Goal: Information Seeking & Learning: Learn about a topic

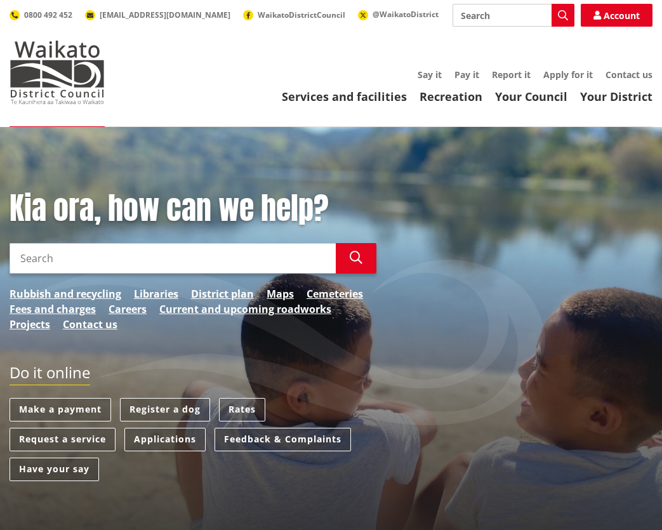
click at [44, 252] on input "Search" at bounding box center [173, 258] width 326 height 30
type input "building plans"
click at [356, 258] on icon "button" at bounding box center [356, 257] width 13 height 13
click at [355, 254] on icon "button" at bounding box center [356, 257] width 13 height 13
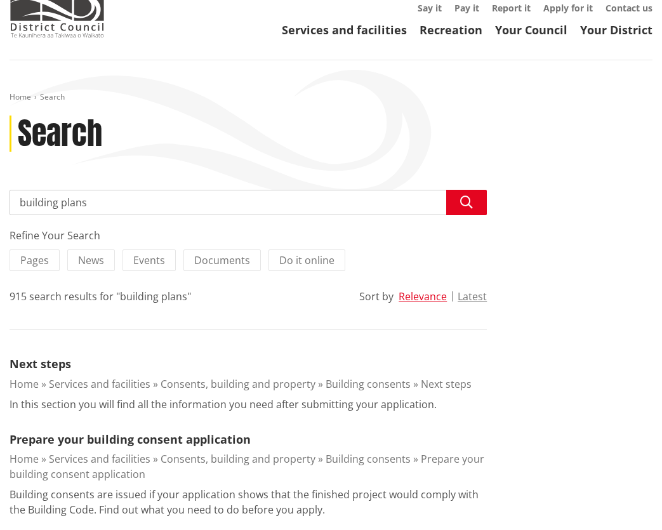
scroll to position [76, 0]
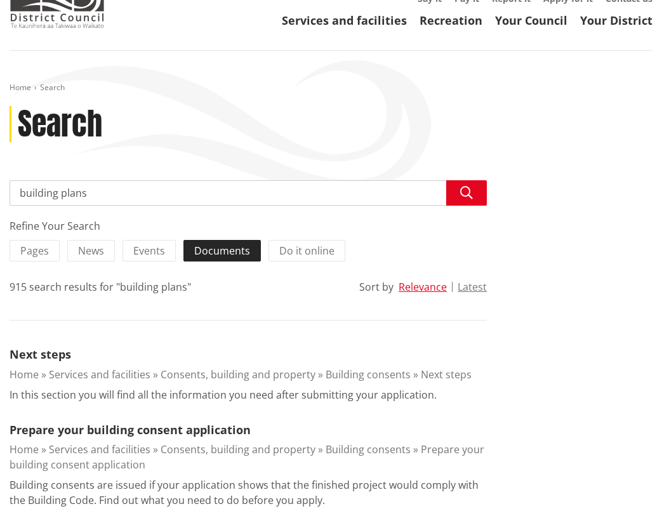
click at [221, 250] on span "Documents" at bounding box center [222, 251] width 56 height 14
click at [0, 0] on input "Documents" at bounding box center [0, 0] width 0 height 0
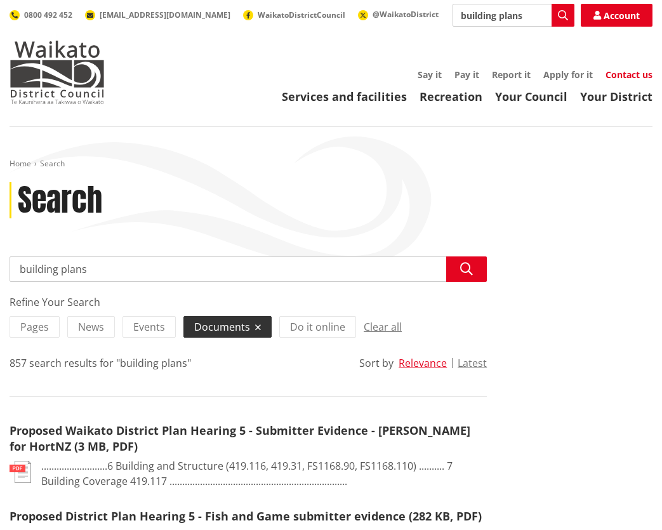
click at [631, 71] on link "Contact us" at bounding box center [628, 75] width 47 height 12
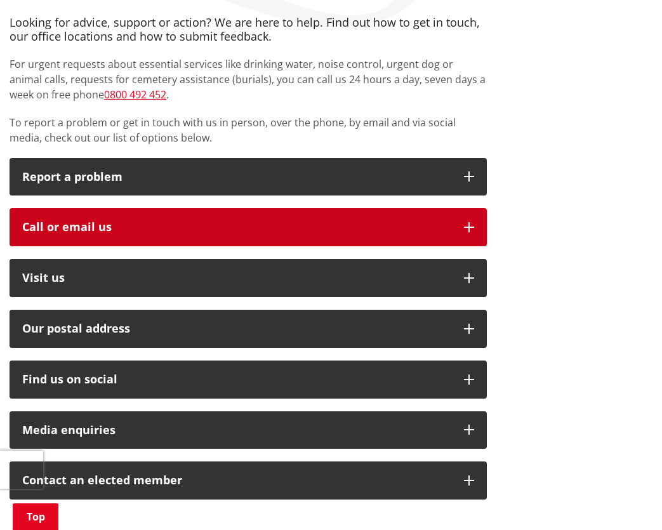
scroll to position [242, 0]
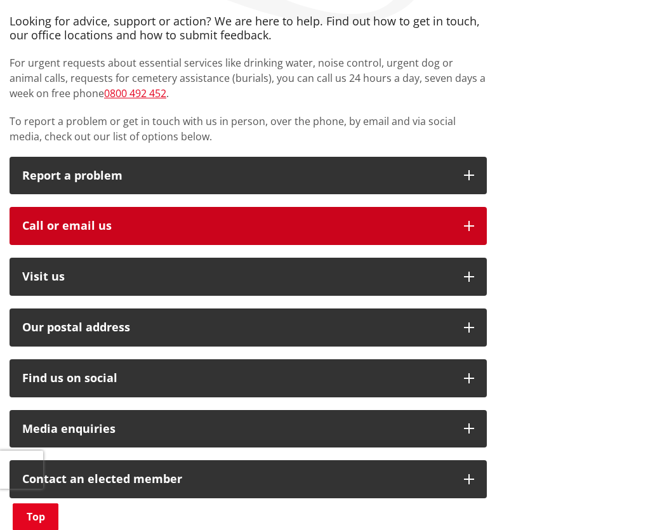
click at [469, 216] on button "Call or email us" at bounding box center [248, 226] width 477 height 38
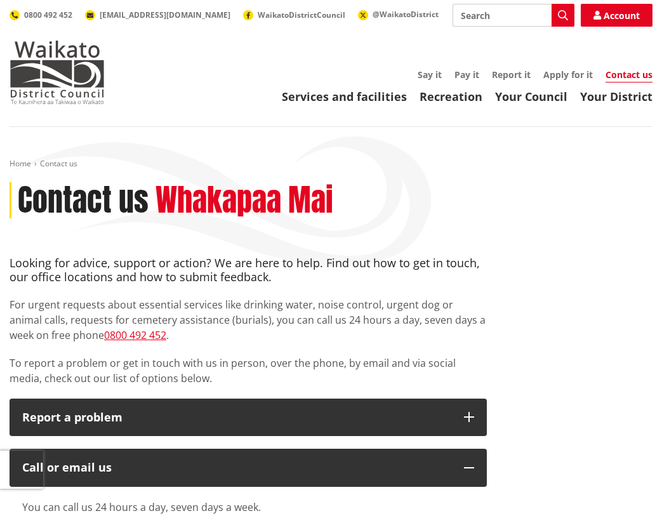
scroll to position [0, 0]
click at [348, 96] on link "Services and facilities" at bounding box center [344, 96] width 125 height 15
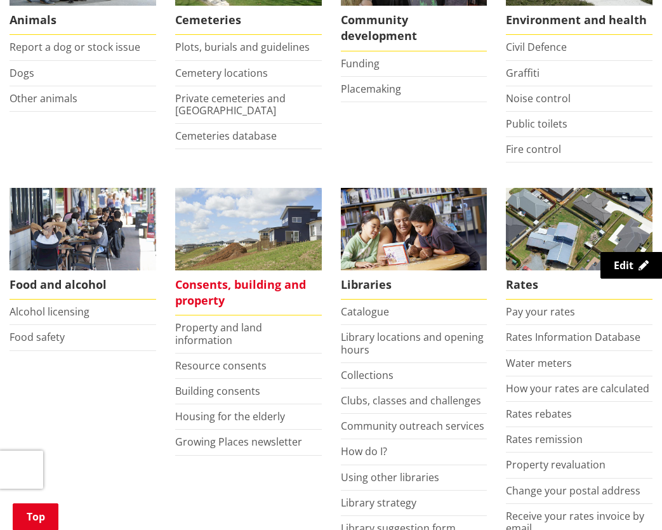
scroll to position [341, 0]
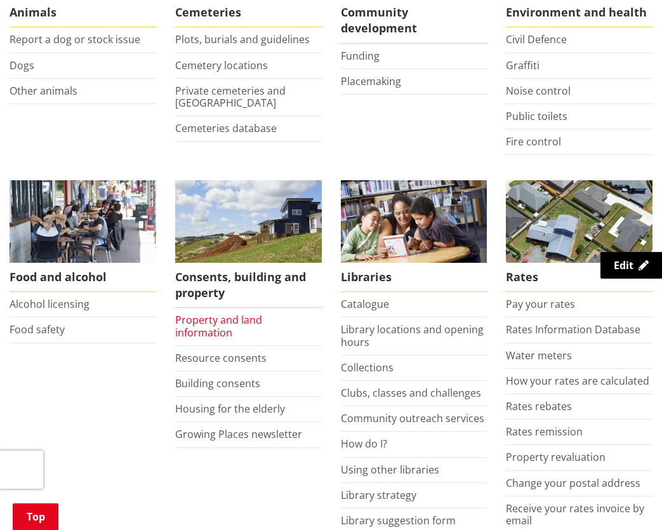
click at [216, 317] on link "Property and land information" at bounding box center [218, 326] width 87 height 26
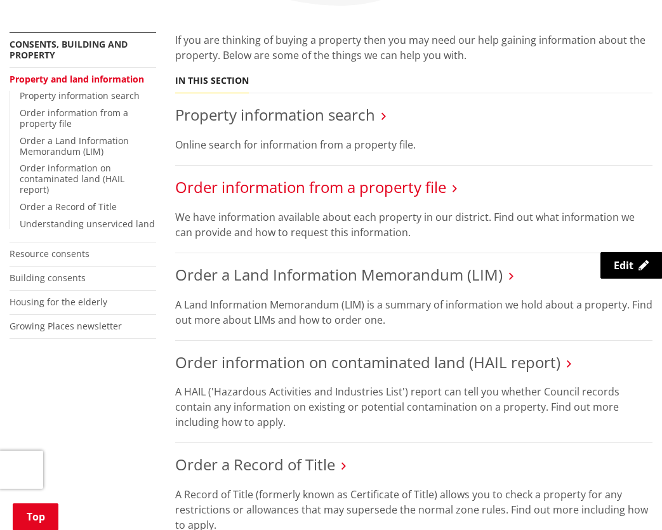
scroll to position [265, 0]
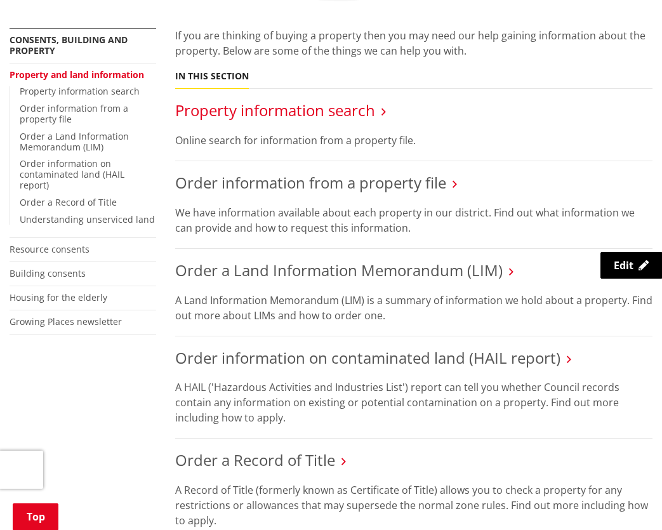
click at [326, 109] on link "Property information search" at bounding box center [275, 110] width 200 height 21
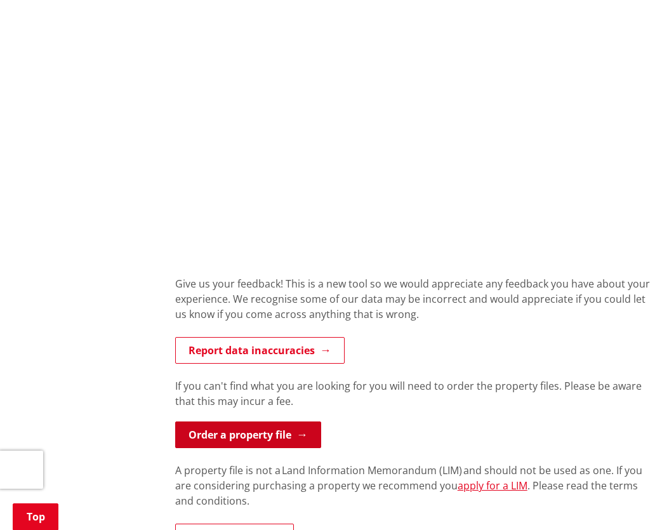
scroll to position [964, 0]
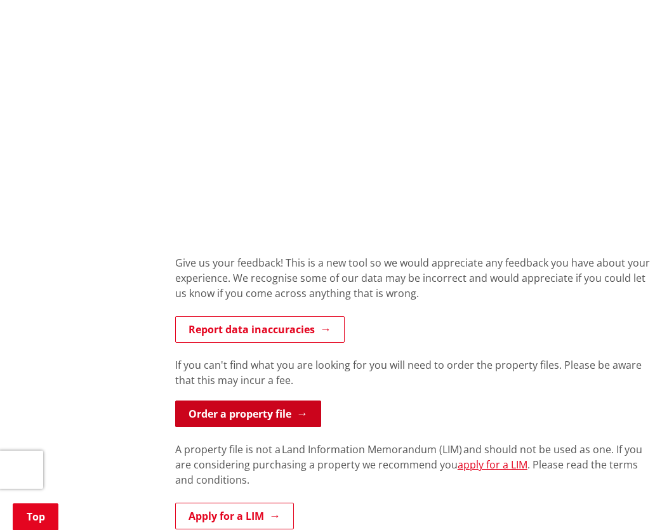
click at [254, 413] on link "Order a property file" at bounding box center [248, 413] width 146 height 27
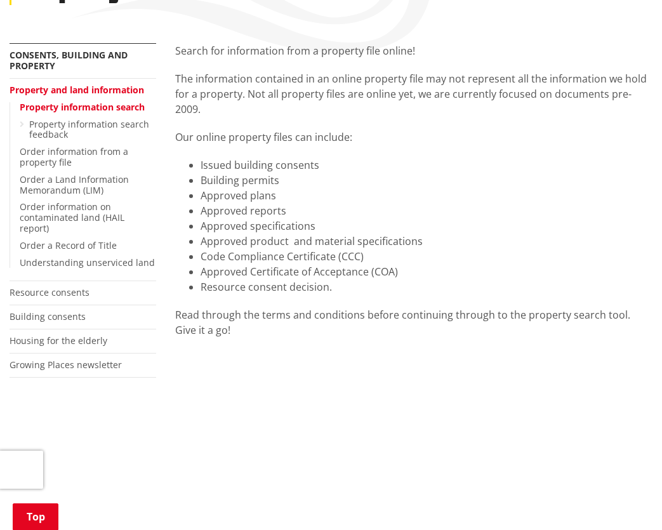
scroll to position [207, 0]
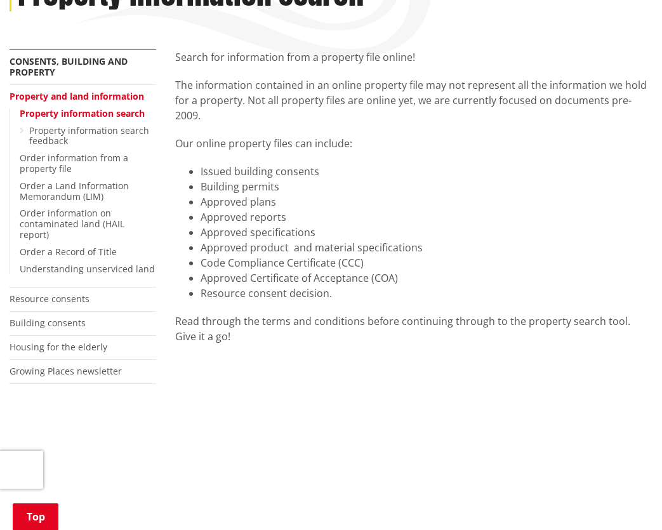
click at [85, 109] on link "Property information search" at bounding box center [82, 113] width 125 height 12
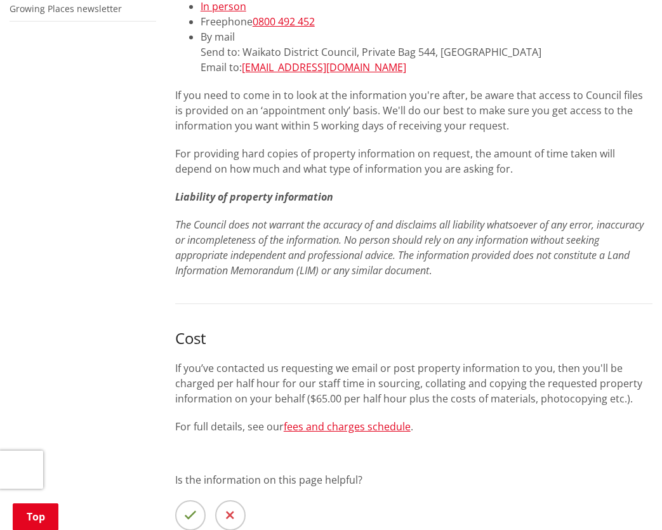
scroll to position [547, 0]
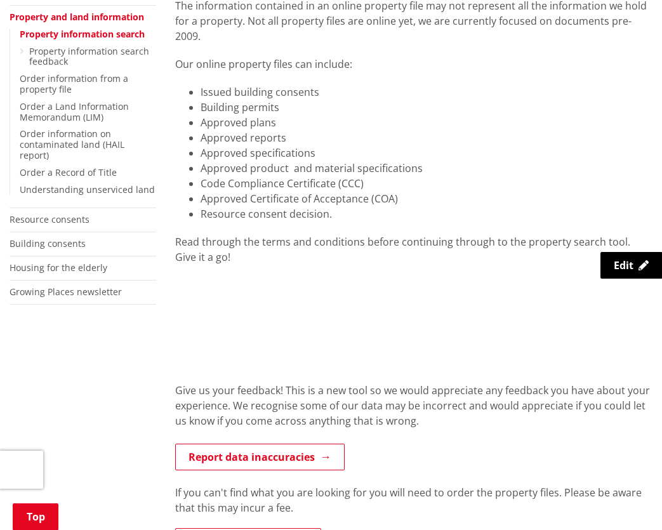
scroll to position [273, 0]
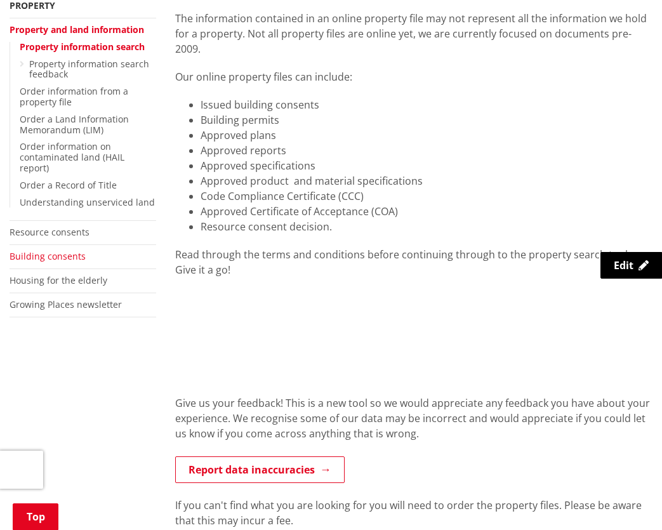
click at [49, 250] on link "Building consents" at bounding box center [48, 256] width 76 height 12
